Goal: Check status: Check status

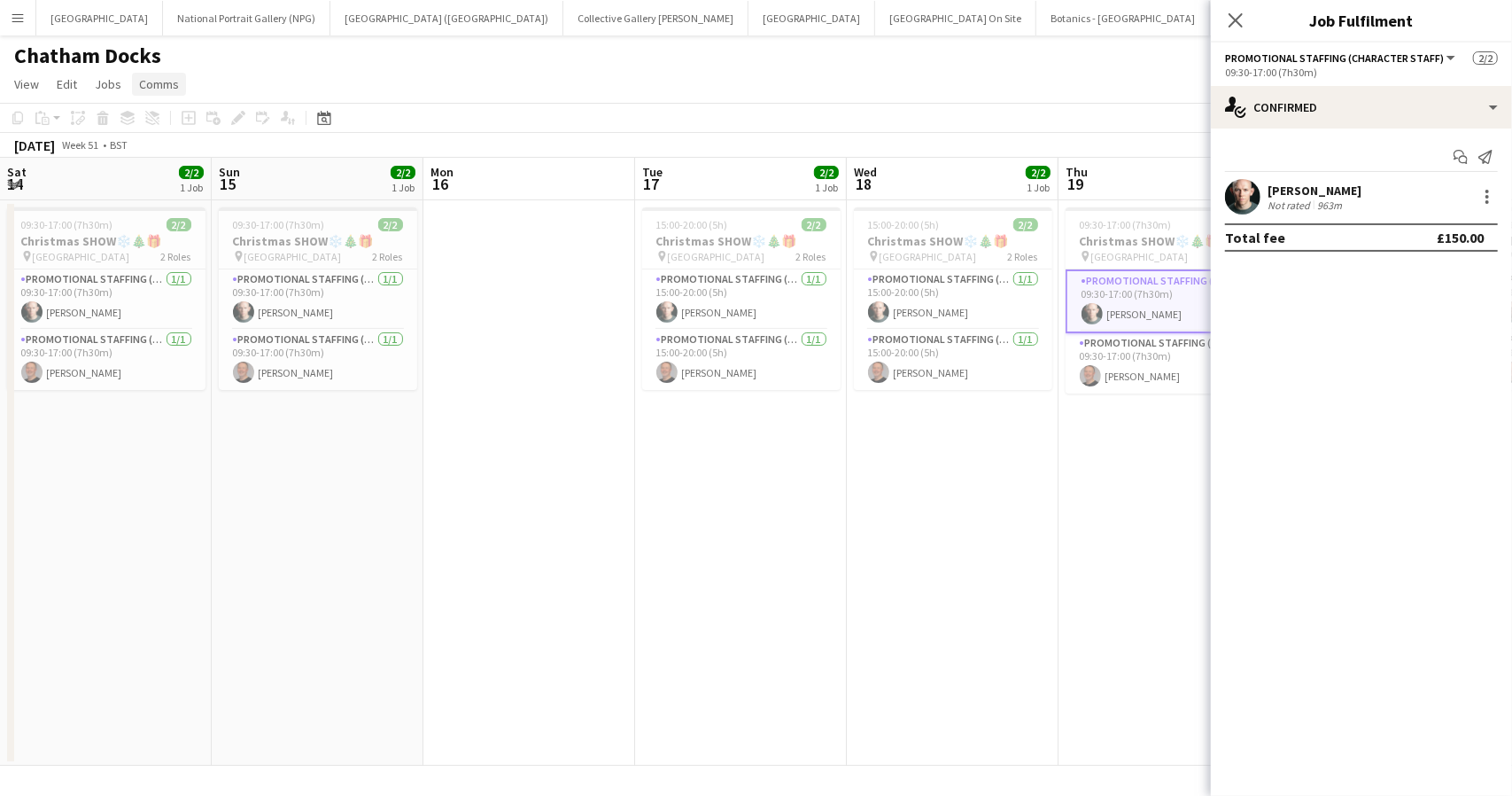
scroll to position [0, 609]
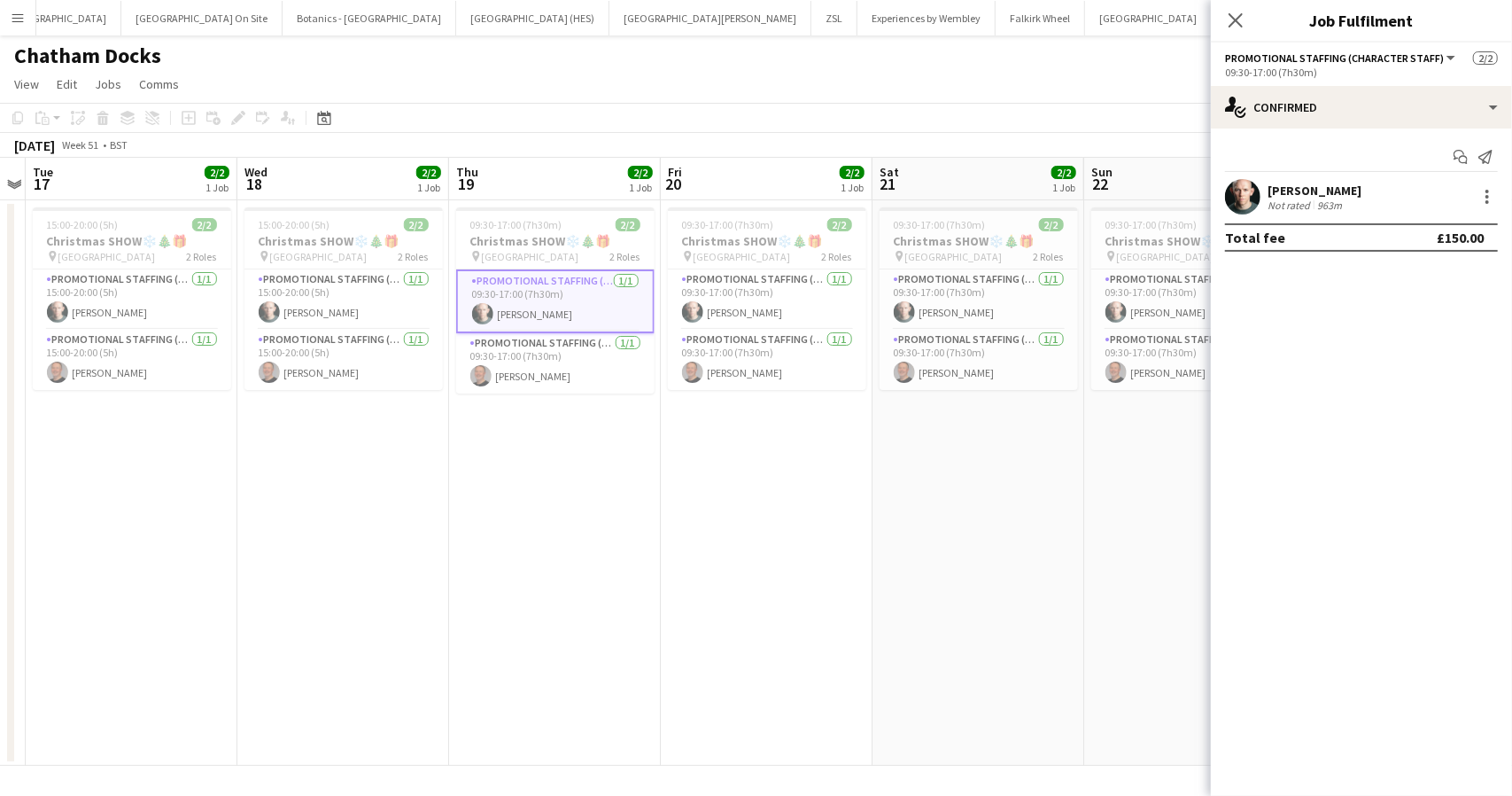
click at [617, 77] on app-page-menu "View Day view expanded Day view collapsed Month view Date picker Jump to [DATE]…" at bounding box center [756, 86] width 1512 height 34
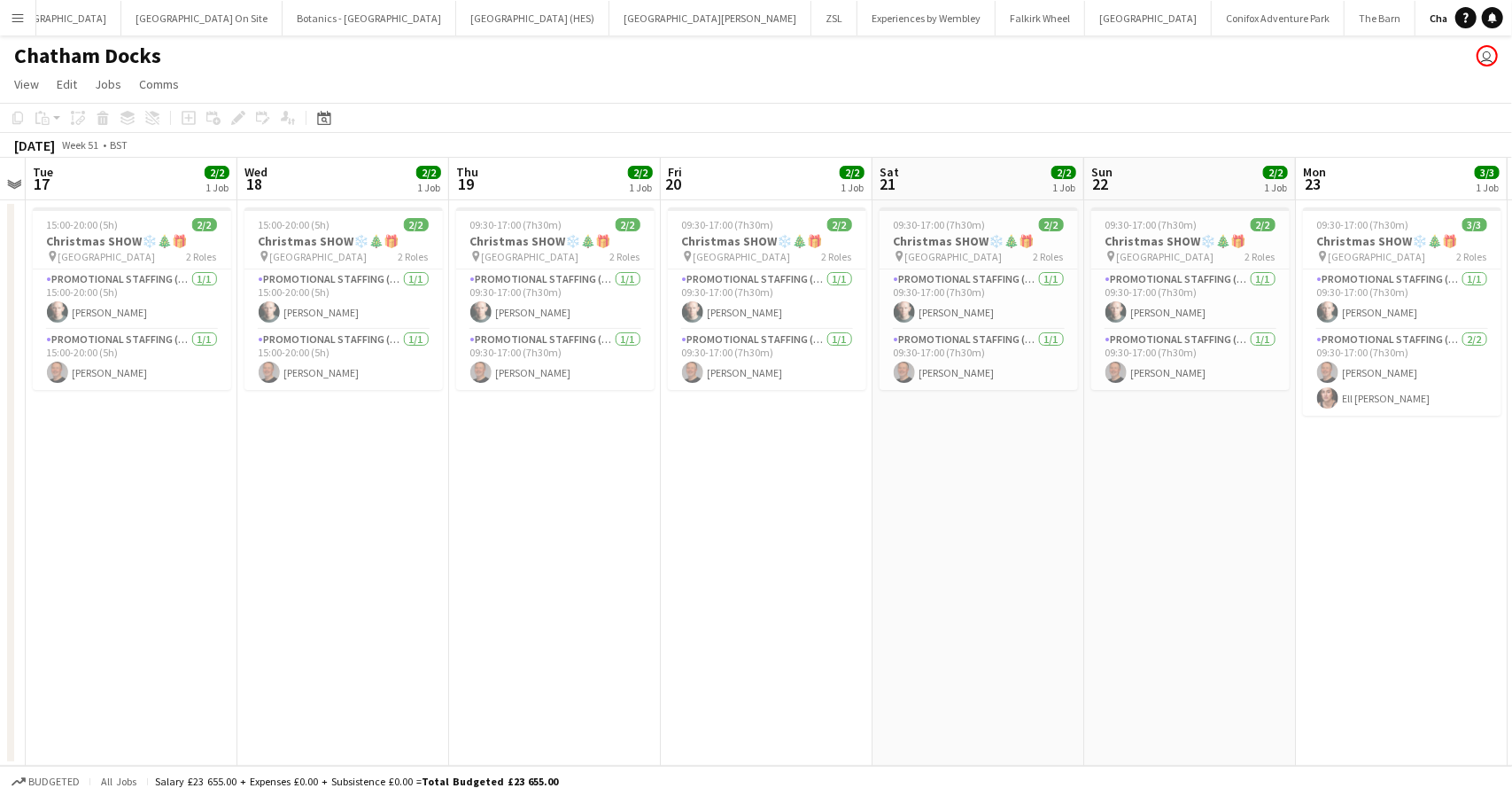
click at [21, 19] on app-icon "Menu" at bounding box center [17, 17] width 14 height 14
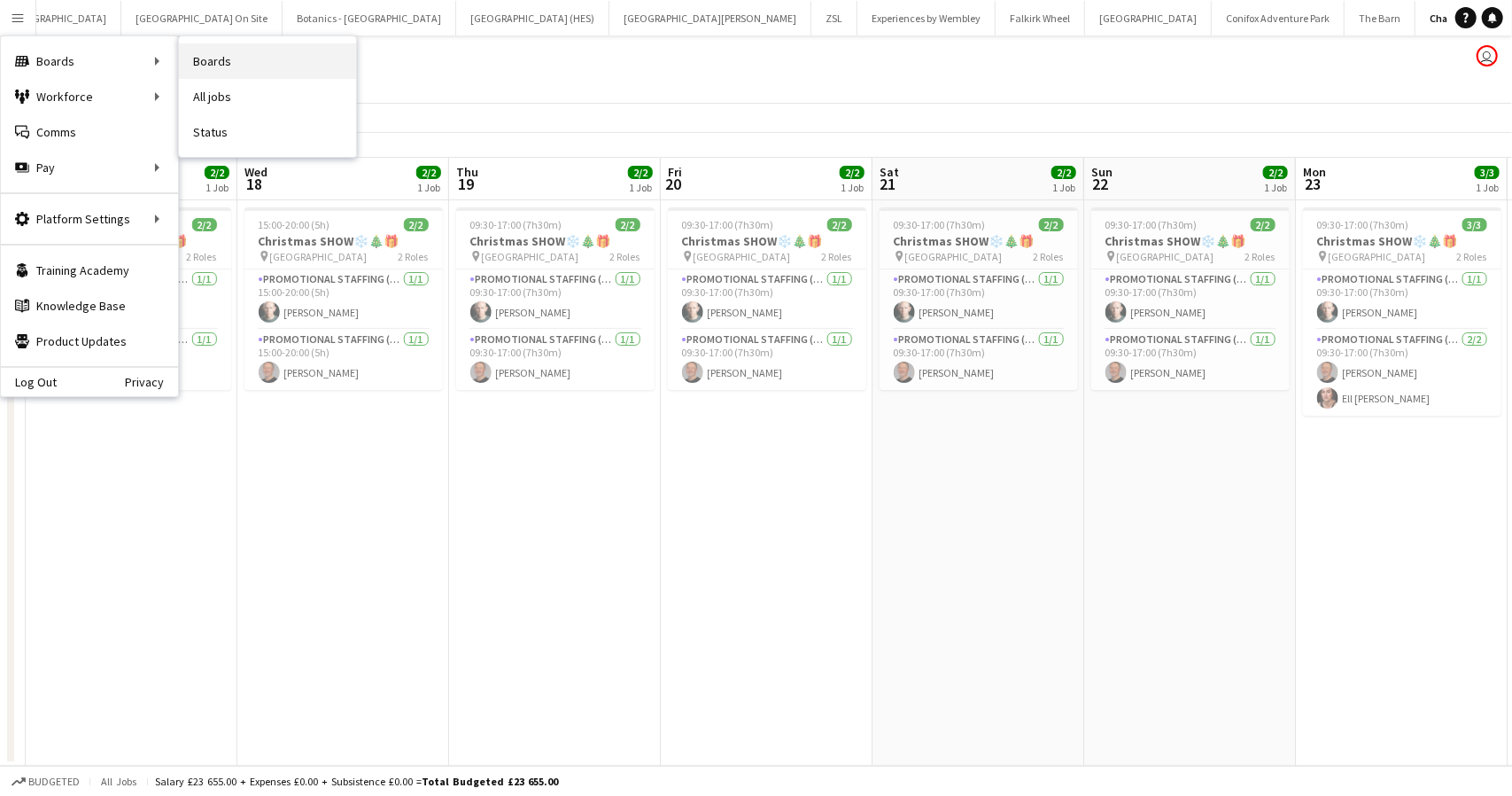
click at [223, 62] on link "Boards" at bounding box center [267, 61] width 177 height 35
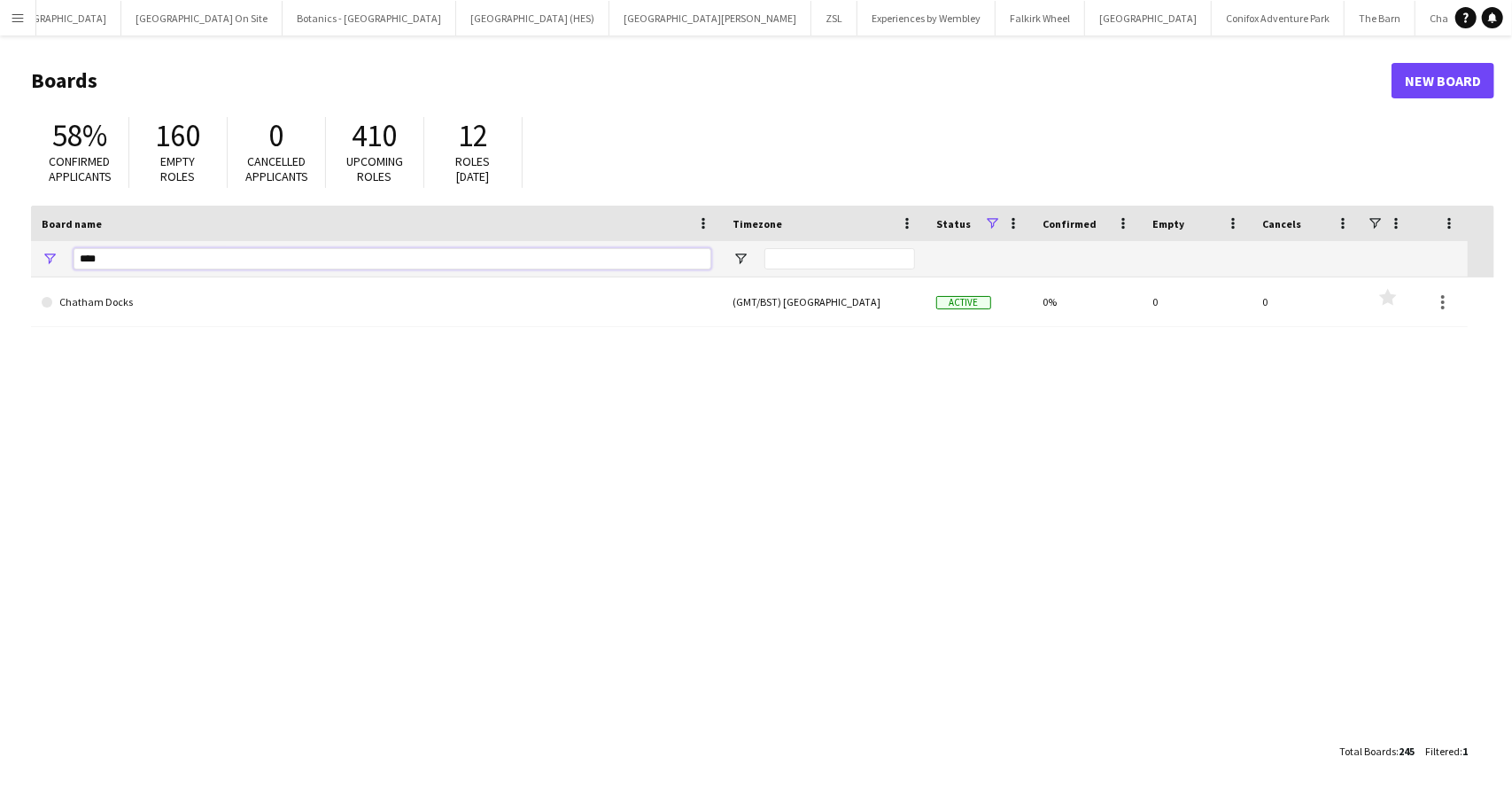
click at [118, 257] on input "****" at bounding box center [393, 258] width 638 height 21
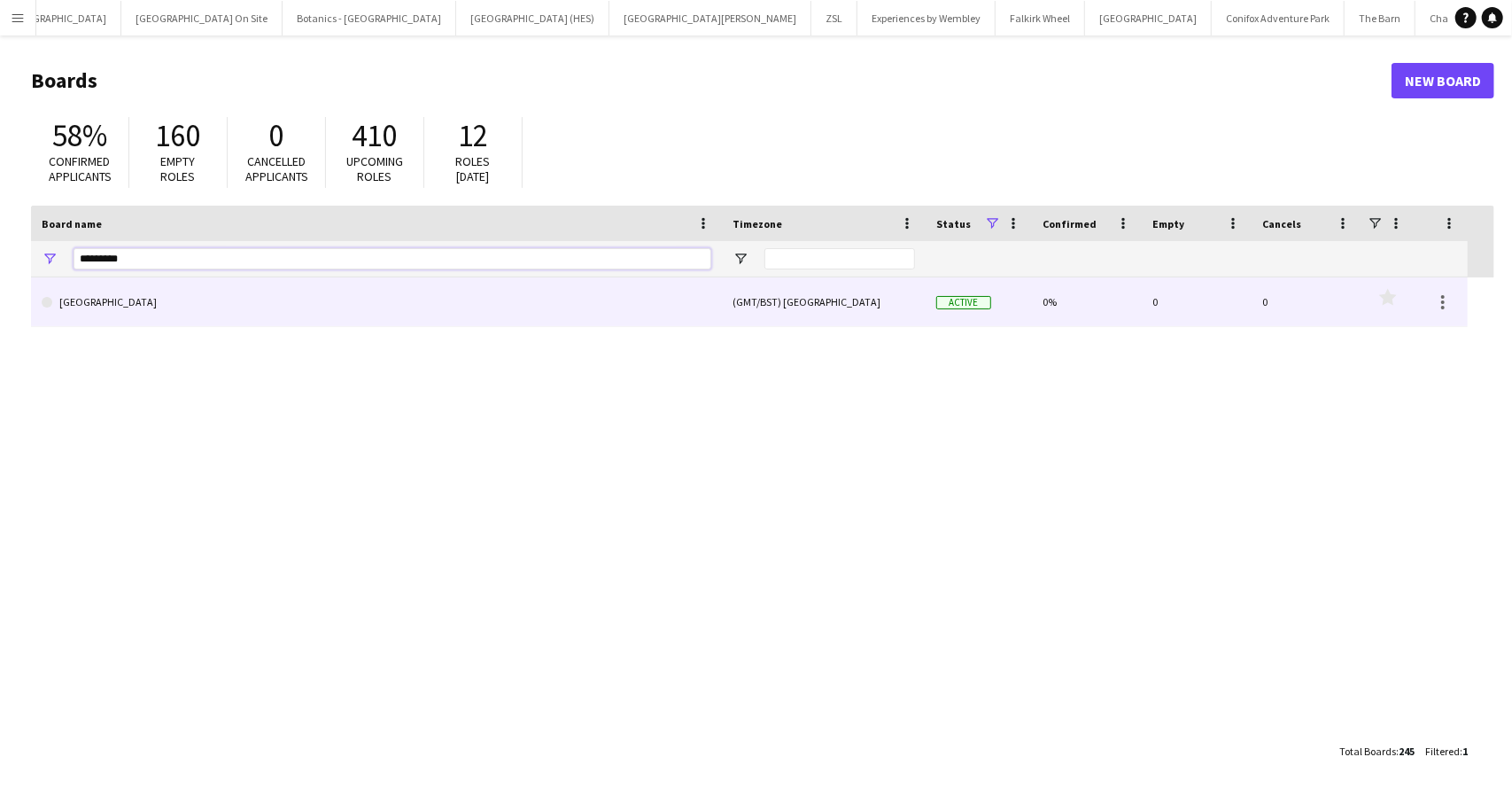
type input "*********"
click at [108, 311] on link "[GEOGRAPHIC_DATA]" at bounding box center [377, 302] width 670 height 49
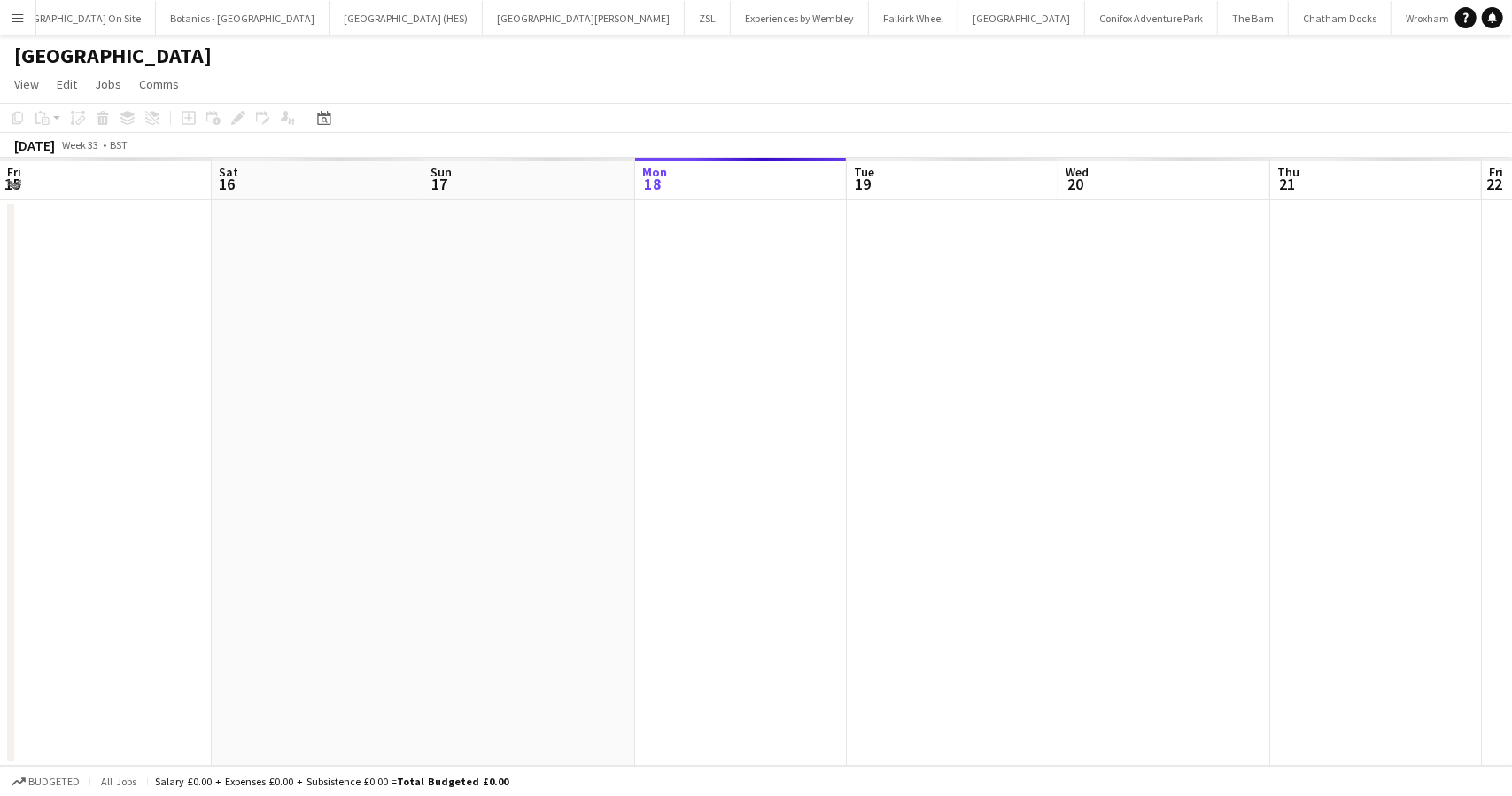
scroll to position [0, 424]
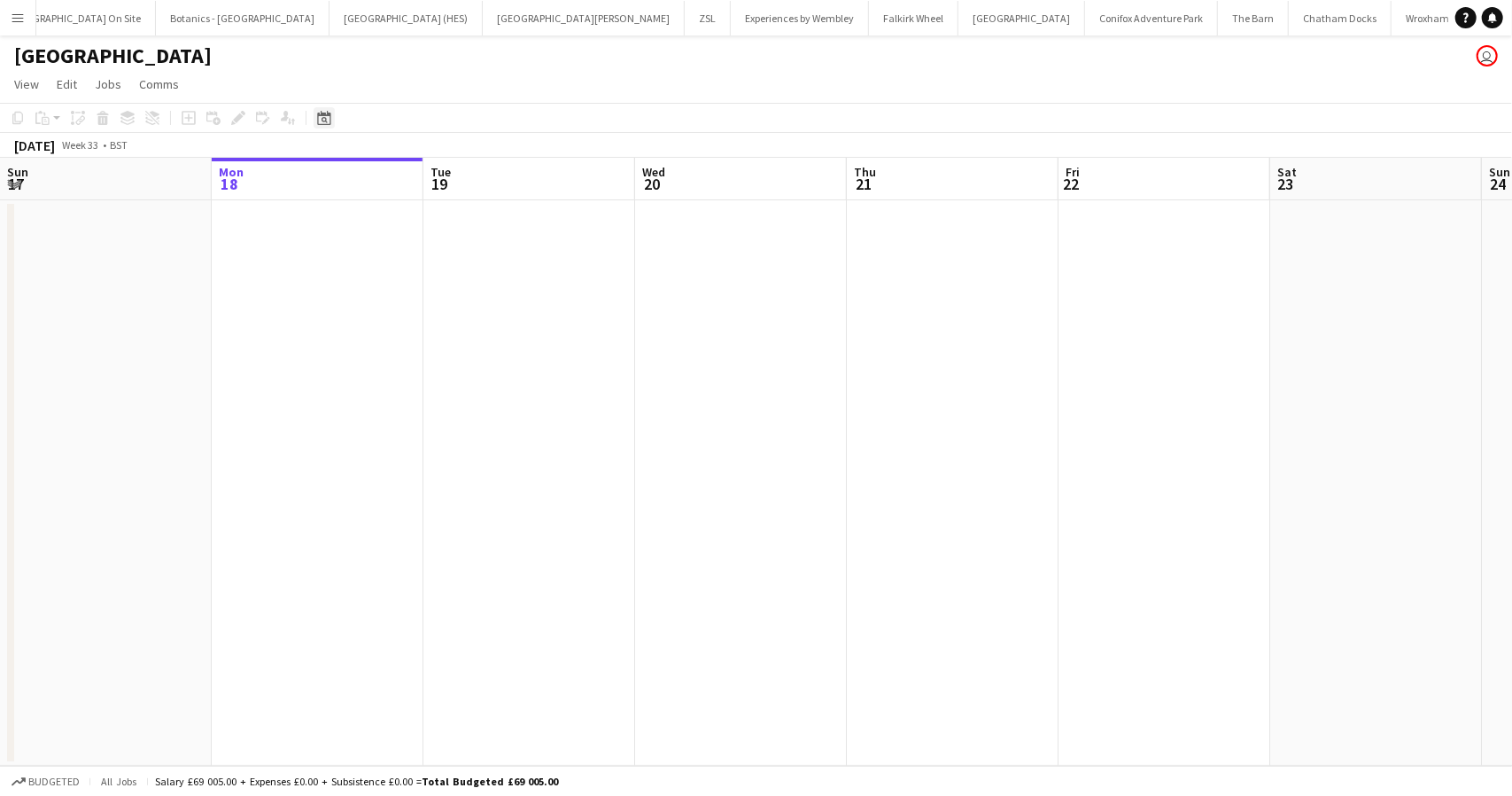
click at [317, 122] on icon "Date picker" at bounding box center [324, 117] width 14 height 14
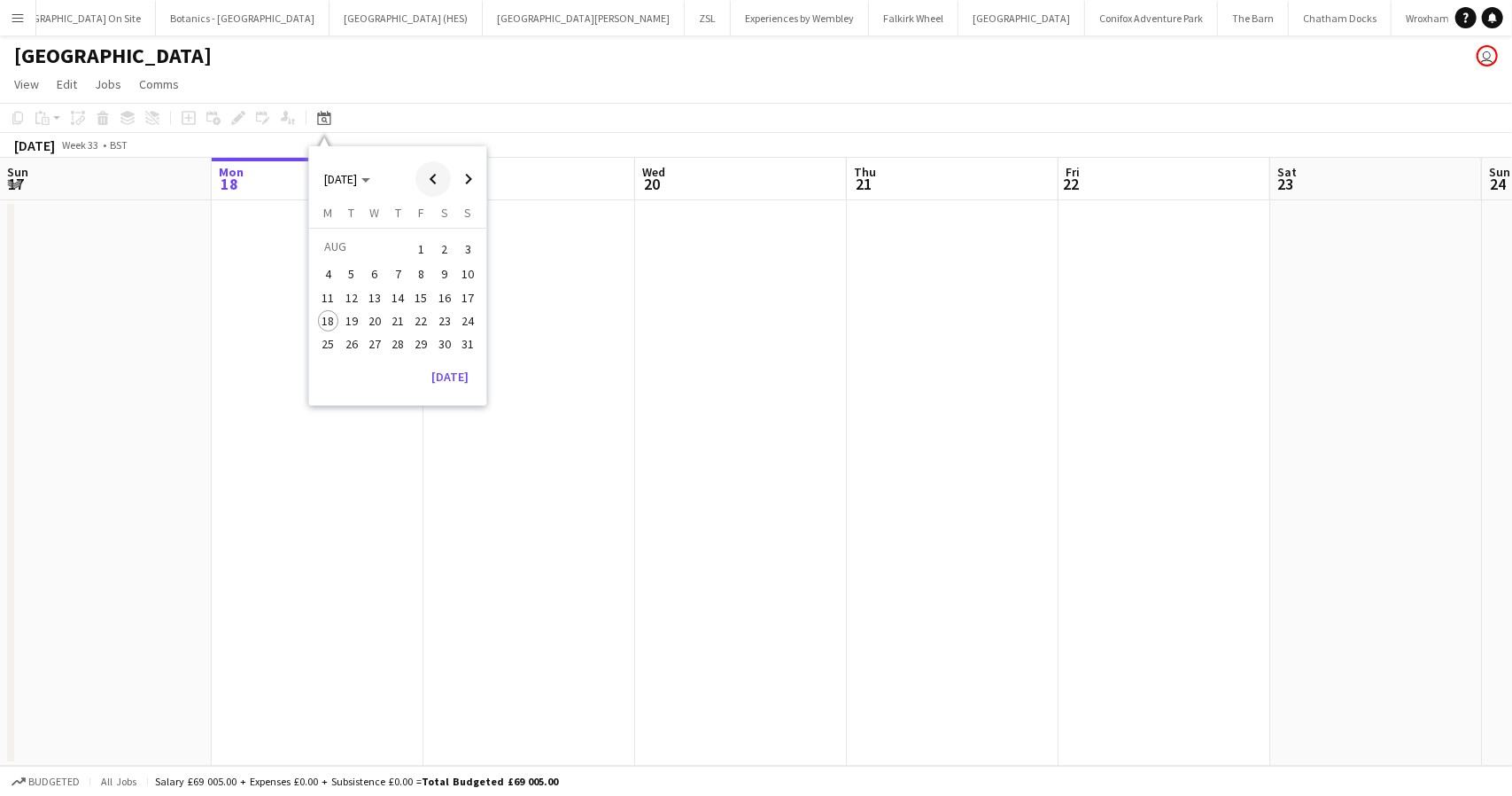
click at [432, 178] on span "Previous month" at bounding box center [432, 178] width 35 height 35
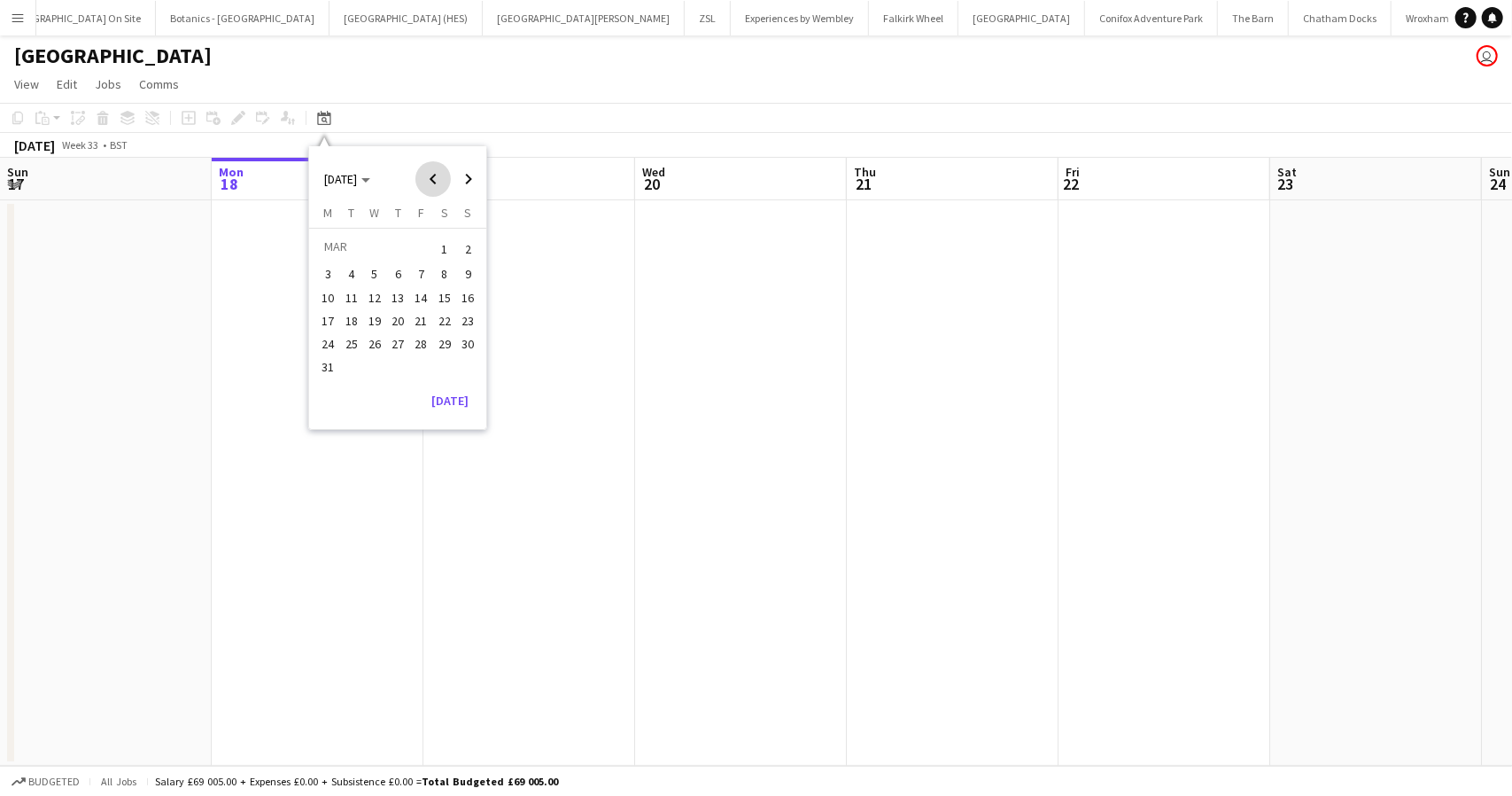
click at [432, 178] on span "Previous month" at bounding box center [432, 178] width 35 height 35
click at [396, 327] on span "19" at bounding box center [397, 321] width 21 height 21
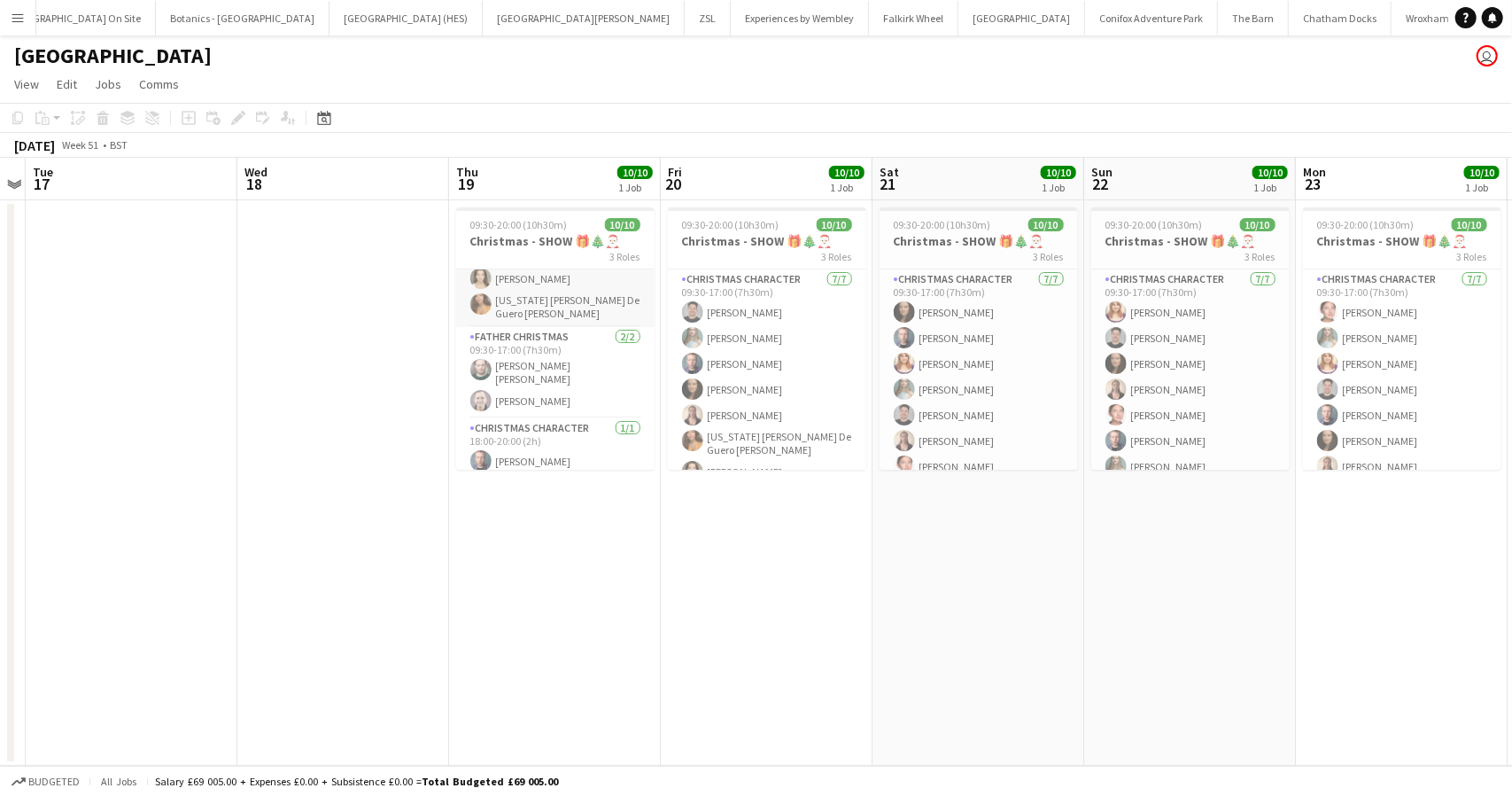
scroll to position [165, 0]
